Goal: Find specific page/section: Find specific page/section

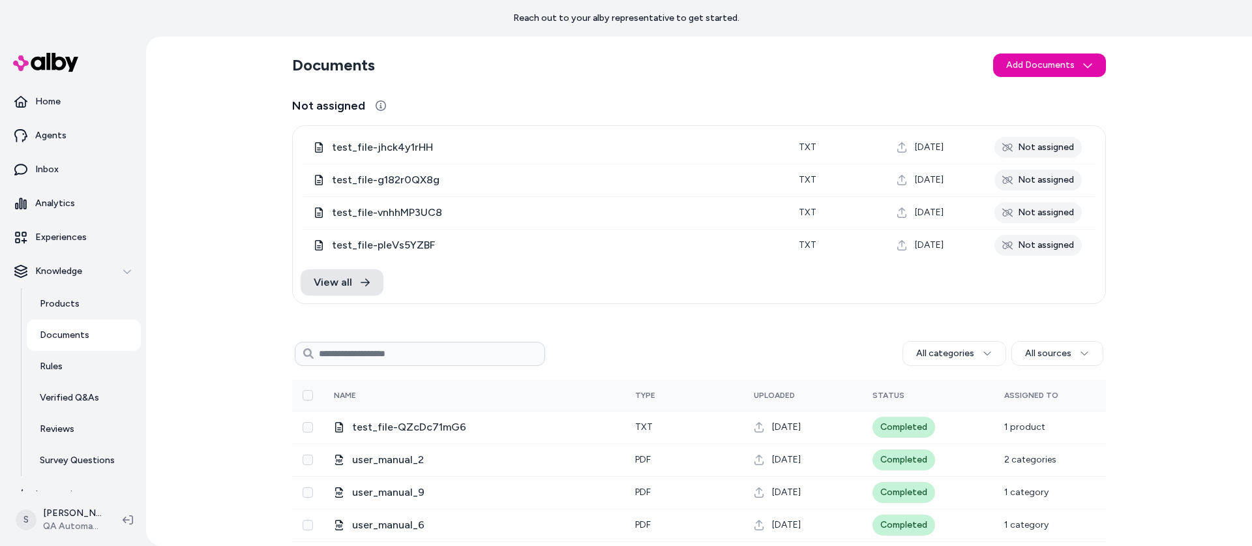
click at [368, 353] on input at bounding box center [420, 354] width 250 height 24
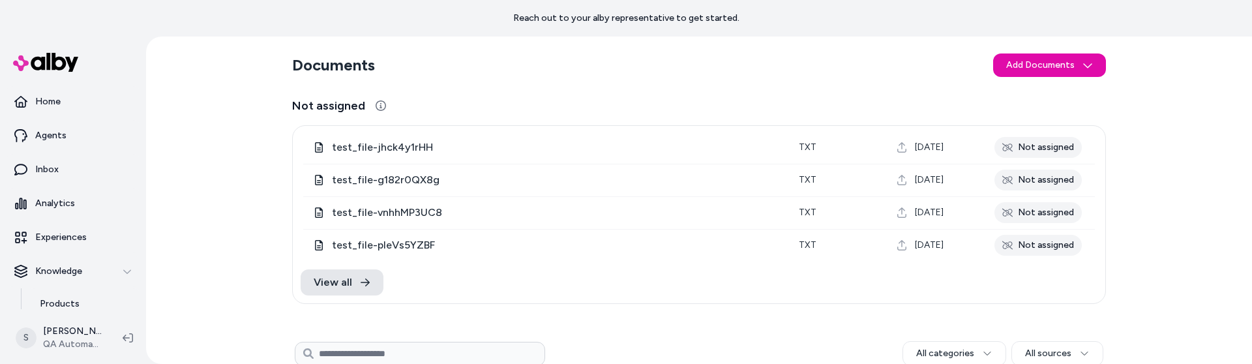
click at [357, 351] on input at bounding box center [420, 354] width 250 height 24
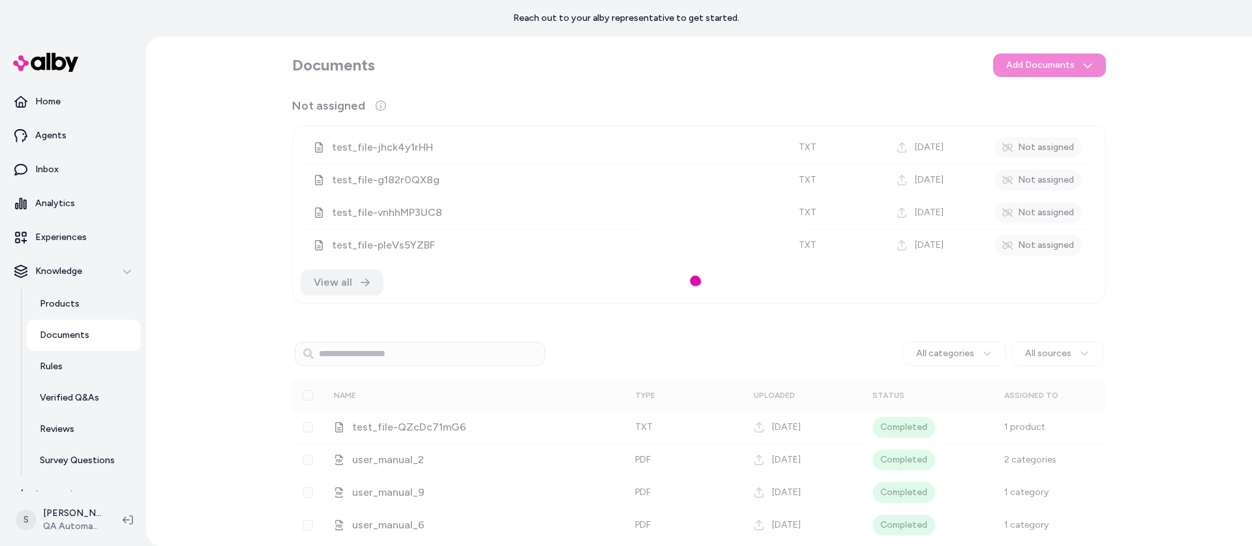
click at [829, 129] on div at bounding box center [699, 291] width 1106 height 509
